Goal: Information Seeking & Learning: Learn about a topic

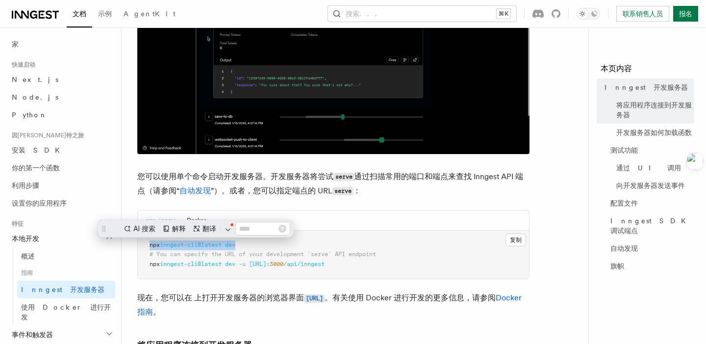
drag, startPoint x: 240, startPoint y: 244, endPoint x: 151, endPoint y: 245, distance: 89.7
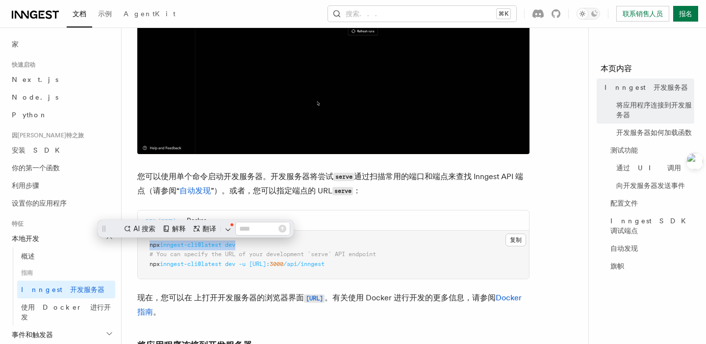
click at [151, 245] on span "npx inngest-cli@latest dev" at bounding box center [193, 244] width 86 height 7
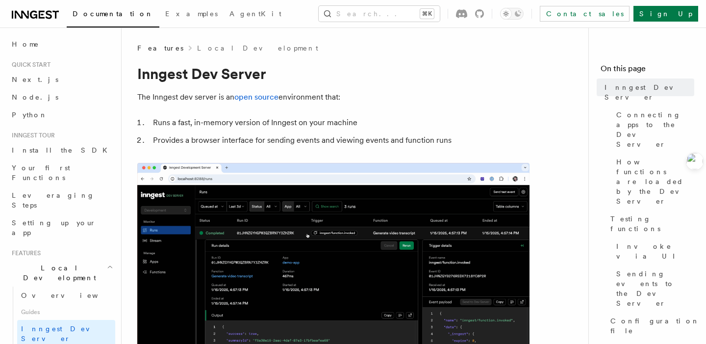
click at [381, 128] on li "Runs a fast, in-memory version of Inngest on your machine" at bounding box center [339, 123] width 379 height 14
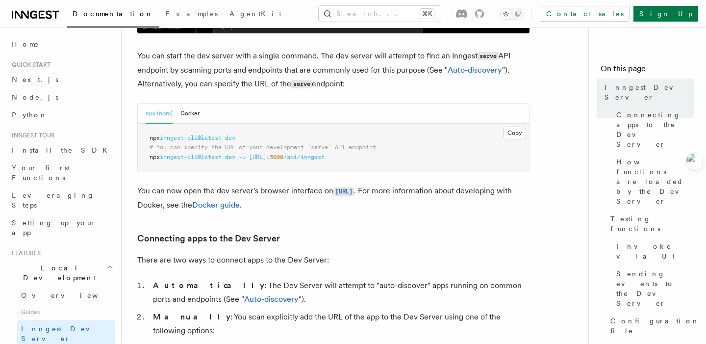
scroll to position [400, 0]
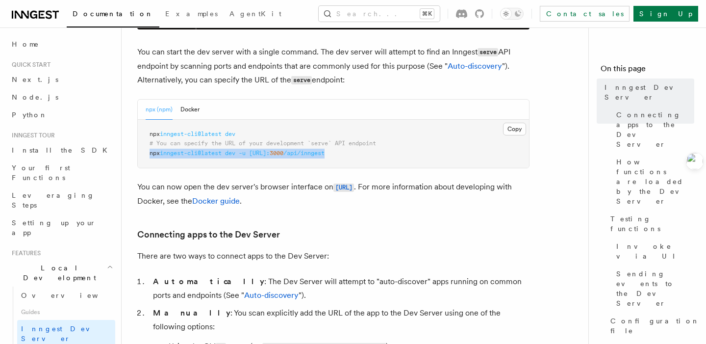
drag, startPoint x: 375, startPoint y: 152, endPoint x: 147, endPoint y: 151, distance: 227.5
click at [147, 151] on pre "npx inngest-cli@latest dev # You can specify the URL of your development `serve…" at bounding box center [333, 144] width 391 height 49
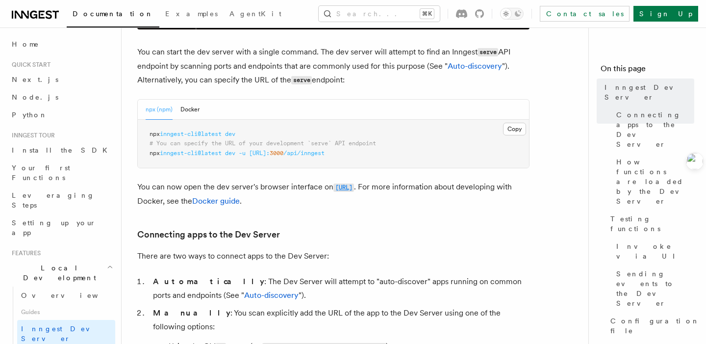
click at [337, 188] on code "http://localhost:8288" at bounding box center [343, 187] width 21 height 8
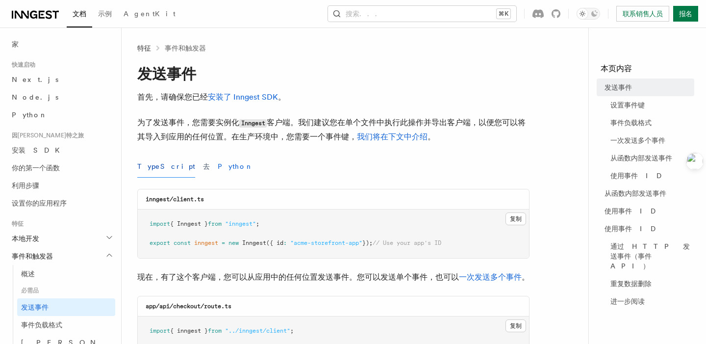
click at [218, 169] on font "Python" at bounding box center [236, 166] width 36 height 8
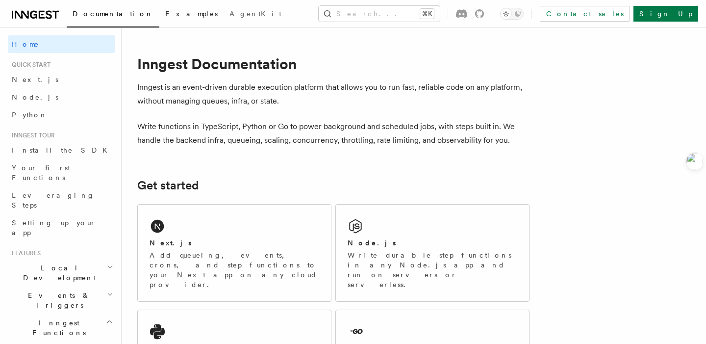
click at [165, 11] on span "Examples" at bounding box center [191, 14] width 52 height 8
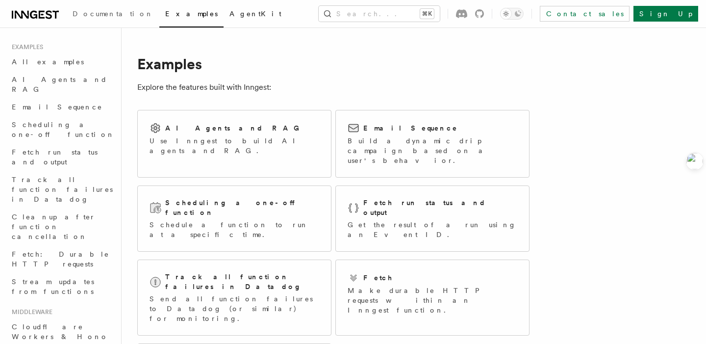
click at [229, 14] on span "AgentKit" at bounding box center [255, 14] width 52 height 8
